Goal: Information Seeking & Learning: Learn about a topic

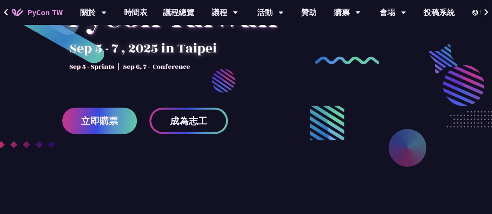
scroll to position [156, 0]
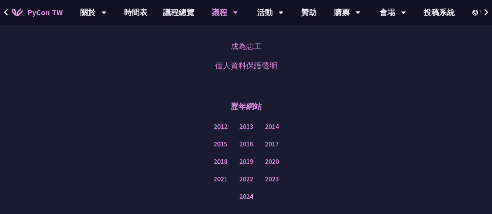
scroll to position [1320, 0]
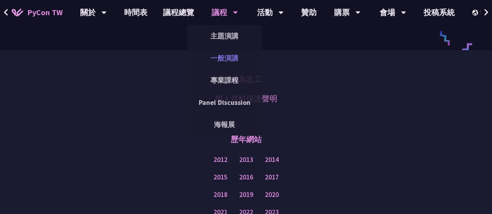
click at [230, 55] on link "一般演講" at bounding box center [224, 58] width 75 height 18
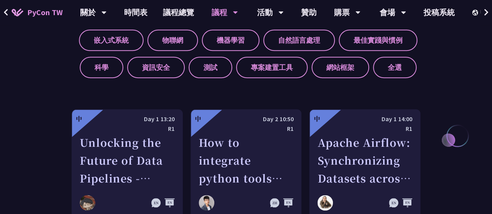
scroll to position [350, 0]
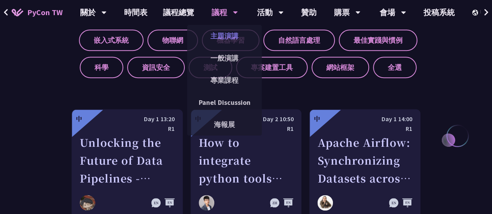
click at [223, 35] on link "主題演講" at bounding box center [224, 36] width 75 height 18
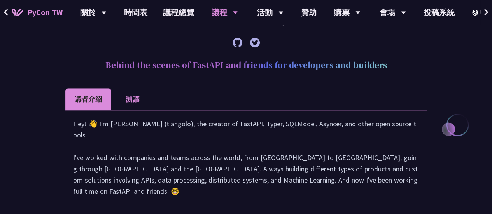
scroll to position [194, 0]
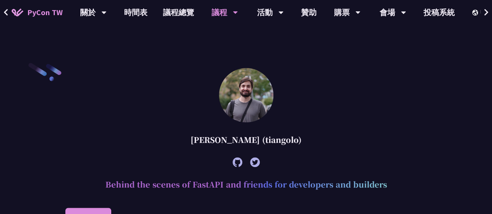
drag, startPoint x: 217, startPoint y: 0, endPoint x: 145, endPoint y: 49, distance: 86.2
click at [107, 13] on div "購票" at bounding box center [93, 12] width 26 height 25
click at [345, 36] on link "購票資訊" at bounding box center [347, 36] width 75 height 18
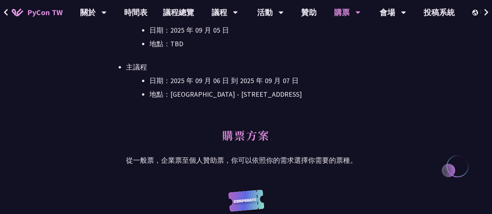
scroll to position [194, 0]
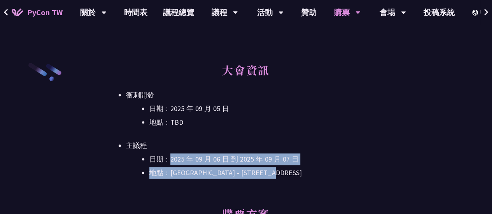
drag, startPoint x: 173, startPoint y: 157, endPoint x: 333, endPoint y: 167, distance: 160.9
click at [333, 166] on ul "日期：2025 年 09 月 06 日 到 2025 年 09 月 07 日 地點：台北文創 6 樓 - ​台北市信義區菸廠路 88 號 6 樓" at bounding box center [246, 166] width 240 height 25
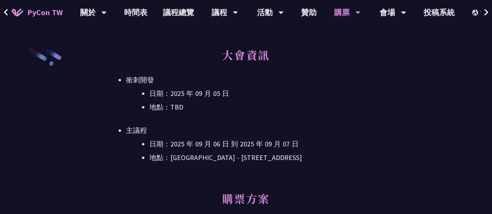
scroll to position [233, 0]
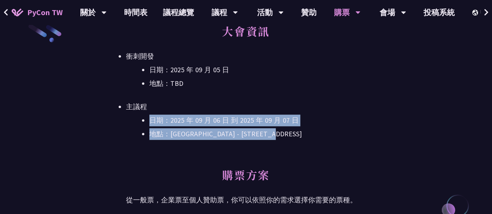
drag, startPoint x: 152, startPoint y: 119, endPoint x: 317, endPoint y: 136, distance: 165.7
click at [317, 136] on ul "日期：2025 年 09 月 06 日 到 2025 年 09 月 07 日 地點：台北文創 6 樓 - ​台北市信義區菸廠路 88 號 6 樓" at bounding box center [246, 127] width 240 height 25
copy ul "日期：2025 年 09 月 06 日 到 2025 年 09 月 07 日 地點：台北文創 6 樓 - ​台北市信義區菸廠路 88 號 6 樓"
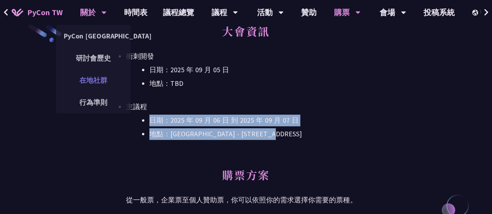
click at [85, 78] on link "在地社群" at bounding box center [93, 80] width 75 height 18
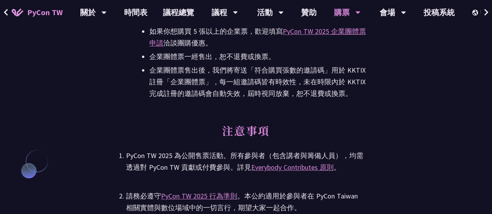
scroll to position [1789, 0]
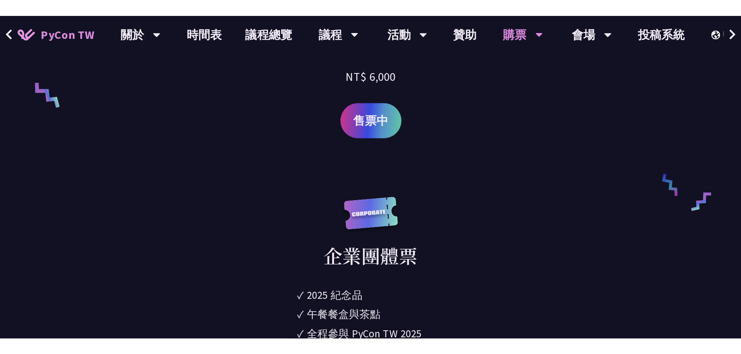
scroll to position [467, 0]
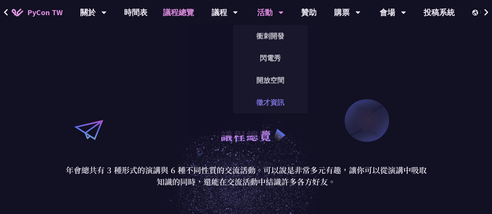
click at [264, 103] on link "徵才資訊" at bounding box center [270, 102] width 75 height 18
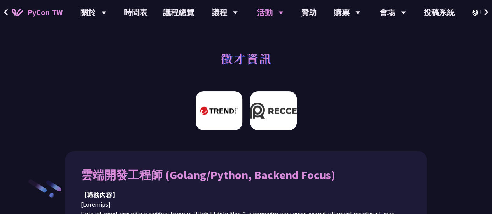
click at [274, 111] on img at bounding box center [273, 110] width 47 height 39
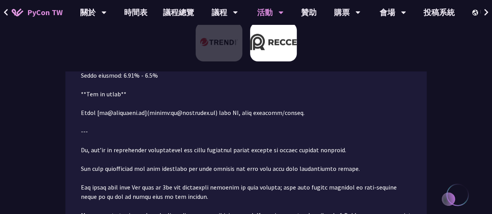
scroll to position [49, 0]
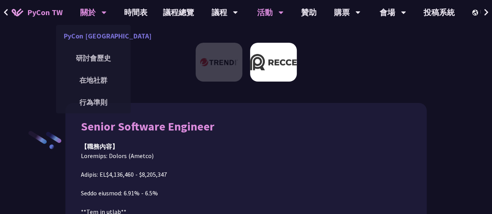
click at [96, 38] on link "PyCon [GEOGRAPHIC_DATA]" at bounding box center [93, 36] width 75 height 18
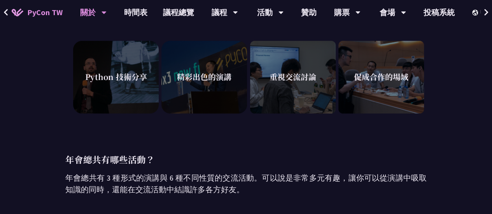
scroll to position [233, 0]
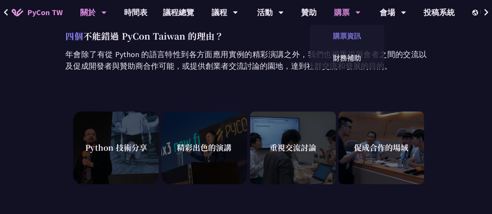
click at [348, 39] on link "購票資訊" at bounding box center [347, 36] width 75 height 18
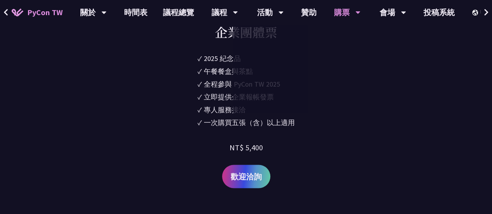
scroll to position [661, 0]
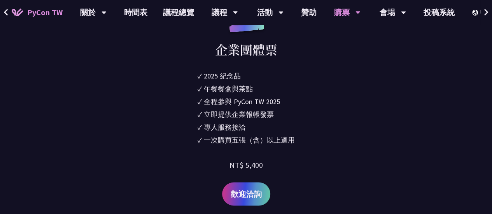
click at [309, 11] on link "贊助" at bounding box center [308, 12] width 31 height 25
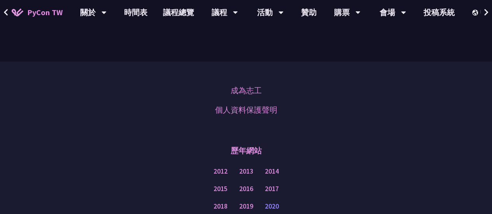
scroll to position [462, 0]
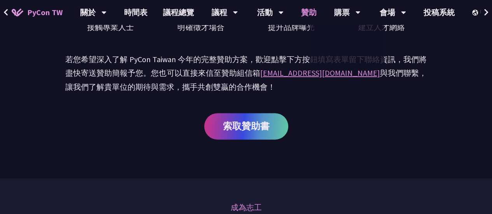
click at [309, 14] on link "贊助" at bounding box center [308, 12] width 31 height 25
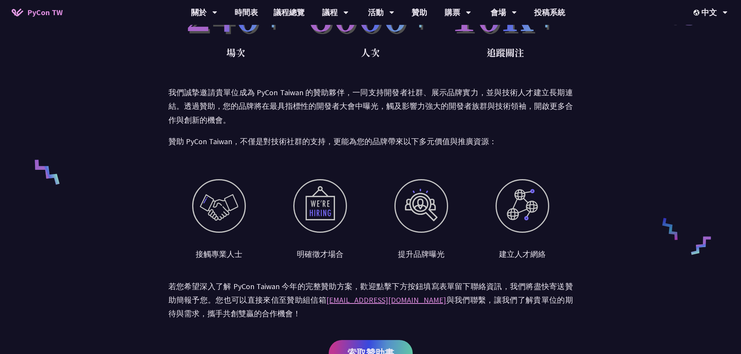
scroll to position [0, 0]
